Goal: Use online tool/utility: Utilize a website feature to perform a specific function

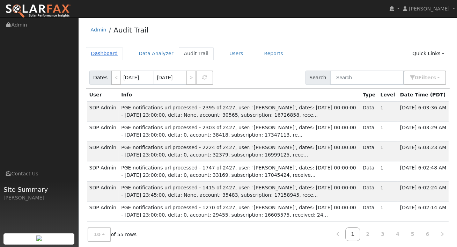
click at [105, 56] on link "Dashboard" at bounding box center [104, 53] width 37 height 13
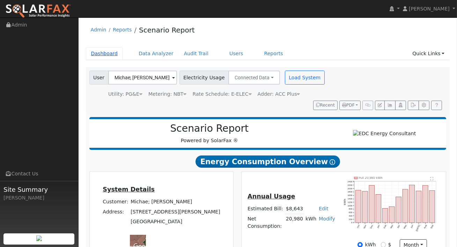
click at [100, 51] on link "Dashboard" at bounding box center [104, 53] width 37 height 13
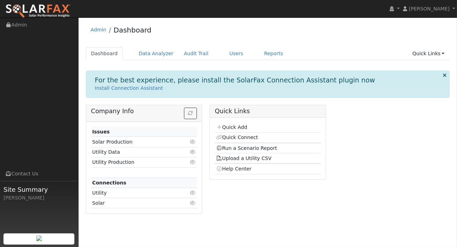
drag, startPoint x: 242, startPoint y: 147, endPoint x: 289, endPoint y: 136, distance: 48.5
click at [242, 147] on link "Run a Scenario Report" at bounding box center [246, 148] width 61 height 6
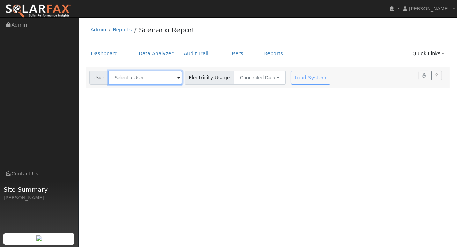
click at [162, 78] on input "text" at bounding box center [145, 78] width 74 height 14
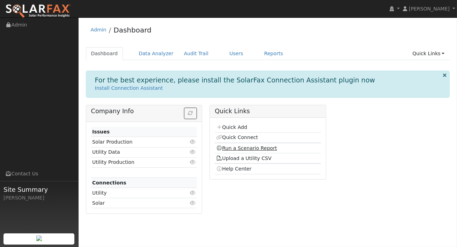
click at [258, 147] on link "Run a Scenario Report" at bounding box center [246, 148] width 61 height 6
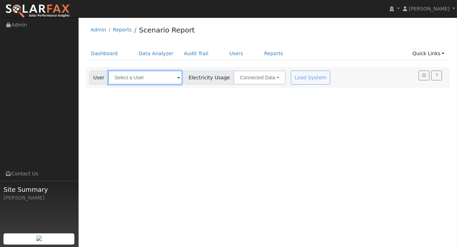
drag, startPoint x: 156, startPoint y: 79, endPoint x: 154, endPoint y: 85, distance: 6.6
click at [156, 79] on input "text" at bounding box center [145, 78] width 74 height 14
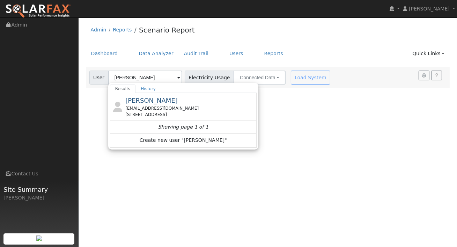
click at [142, 107] on div "[EMAIL_ADDRESS][DOMAIN_NAME]" at bounding box center [190, 108] width 130 height 6
type input "[PERSON_NAME]"
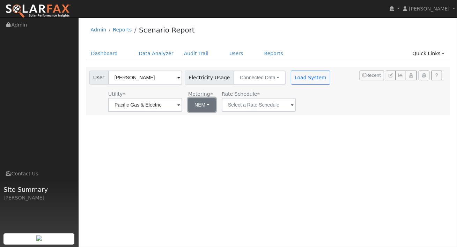
drag, startPoint x: 199, startPoint y: 104, endPoint x: 197, endPoint y: 108, distance: 4.1
click at [199, 104] on button "NEM" at bounding box center [202, 105] width 28 height 14
drag, startPoint x: 192, startPoint y: 129, endPoint x: 235, endPoint y: 110, distance: 47.0
click at [192, 129] on link "NBT" at bounding box center [204, 130] width 49 height 10
type input "E-ELEC"
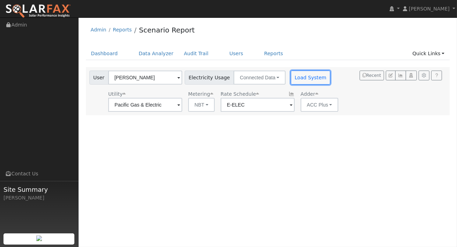
click at [291, 78] on button "Load System" at bounding box center [311, 78] width 40 height 14
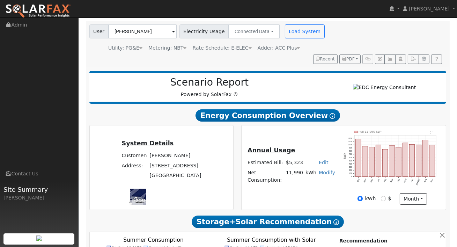
scroll to position [48, 0]
